Goal: Information Seeking & Learning: Learn about a topic

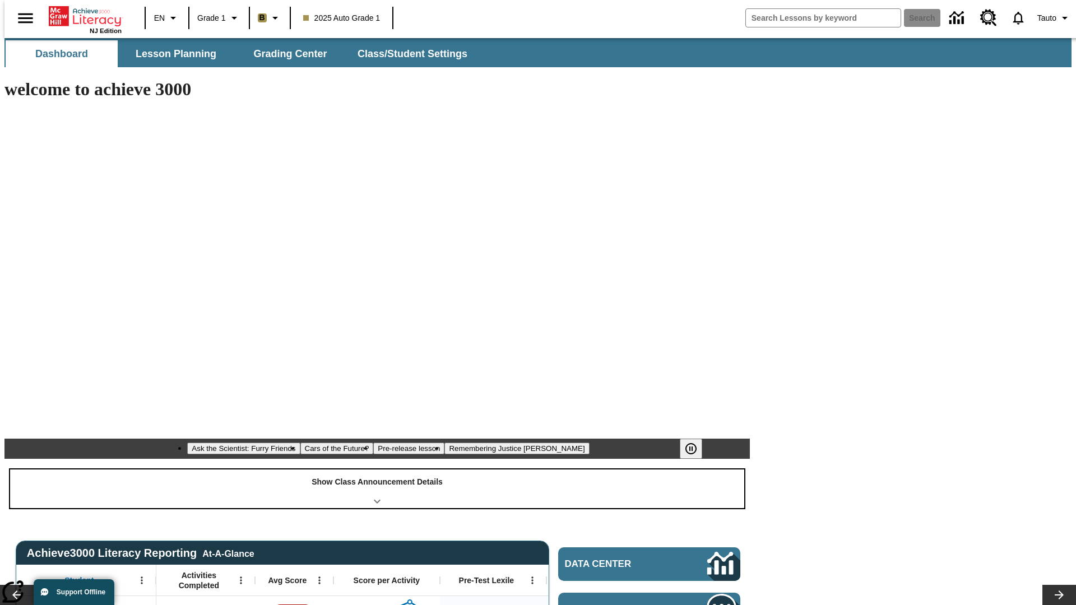
click at [377, 470] on div "Show Class Announcement Details" at bounding box center [377, 489] width 734 height 39
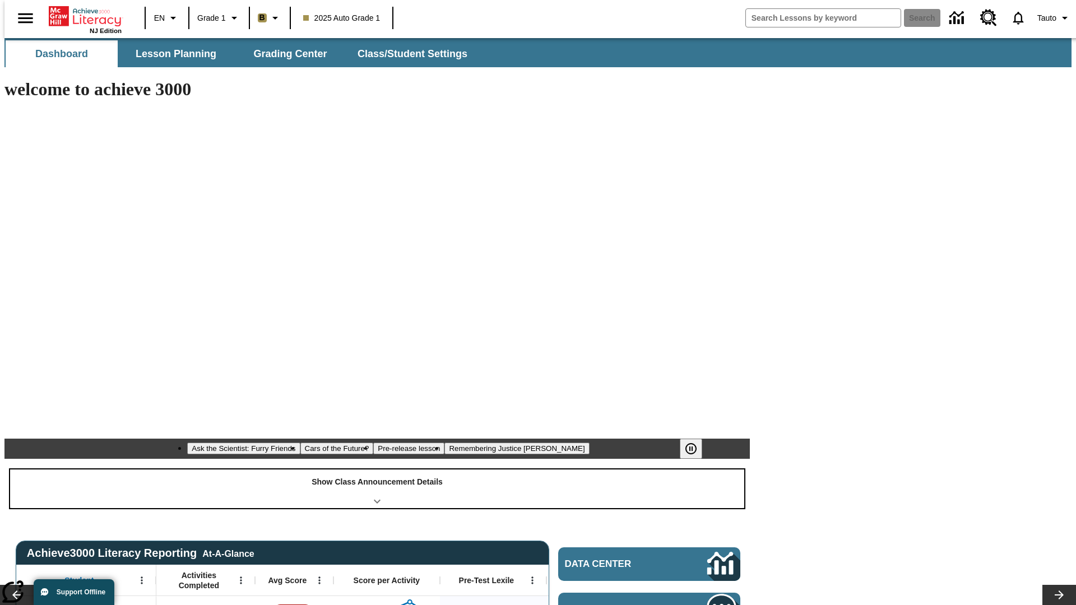
click at [377, 470] on div "Show Class Announcement Details" at bounding box center [377, 489] width 734 height 39
